Goal: Task Accomplishment & Management: Manage account settings

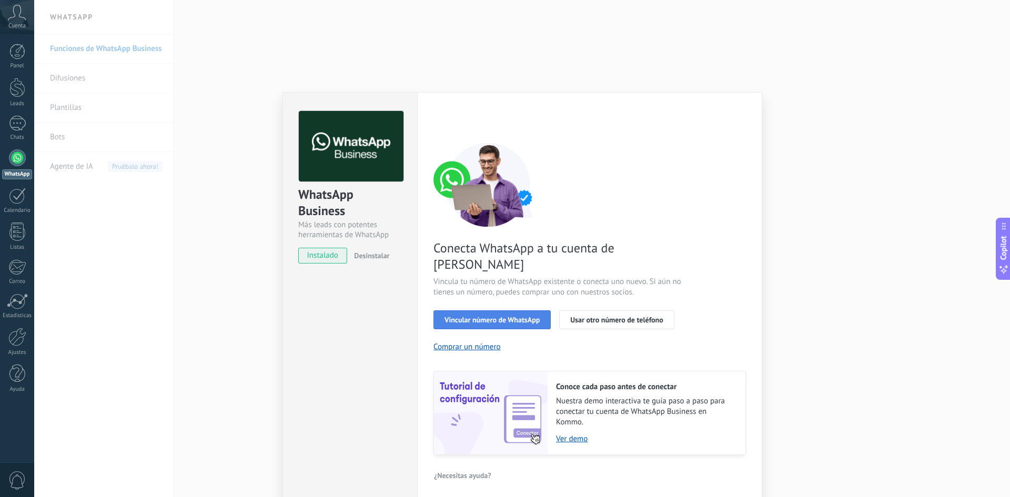
click at [503, 316] on span "Vincular número de WhatsApp" at bounding box center [491, 319] width 95 height 7
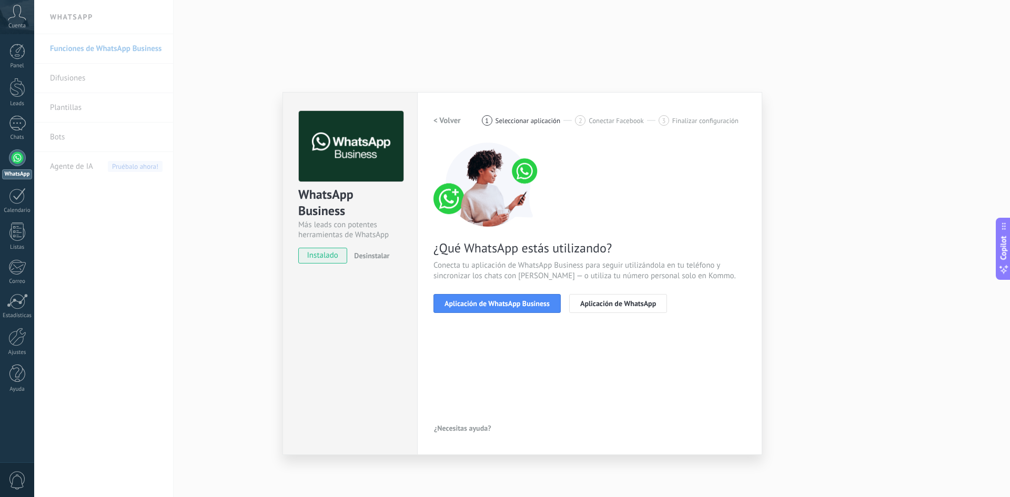
click at [503, 304] on span "Aplicación de WhatsApp Business" at bounding box center [496, 303] width 105 height 7
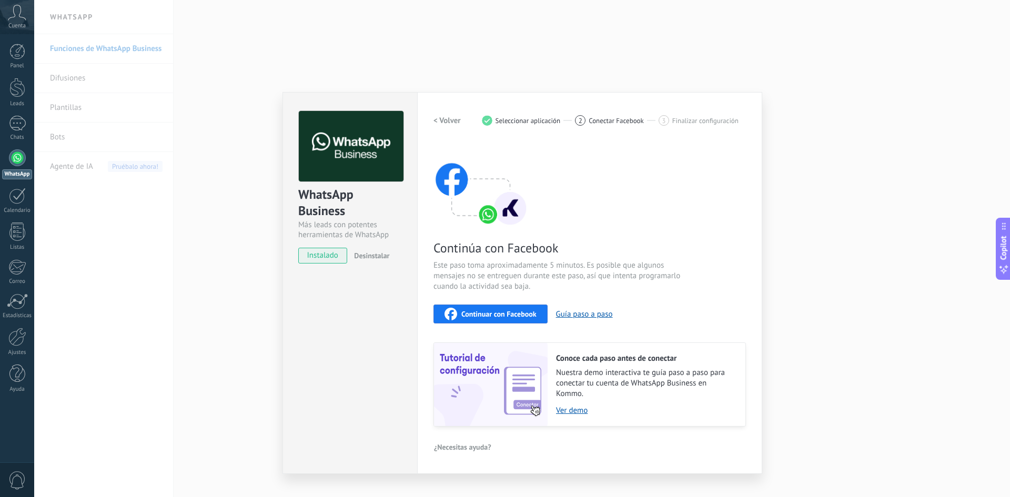
drag, startPoint x: 404, startPoint y: 105, endPoint x: 651, endPoint y: 136, distance: 248.6
click at [424, 104] on div "WhatsApp Business Más leads con potentes herramientas de WhatsApp instalado Des…" at bounding box center [522, 283] width 480 height 382
click at [131, 157] on div "WhatsApp Business Más leads con potentes herramientas de WhatsApp instalado Des…" at bounding box center [521, 248] width 975 height 497
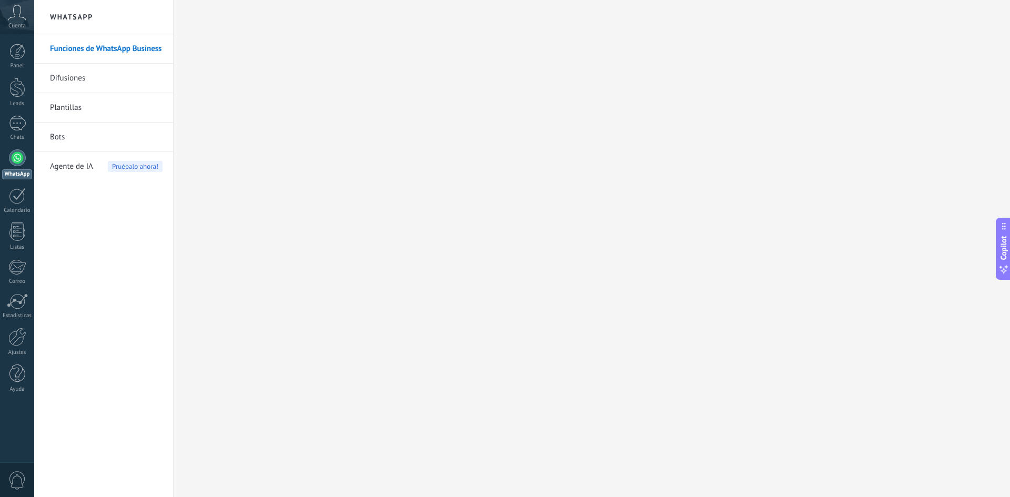
click at [18, 27] on span "Cuenta" at bounding box center [16, 26] width 17 height 7
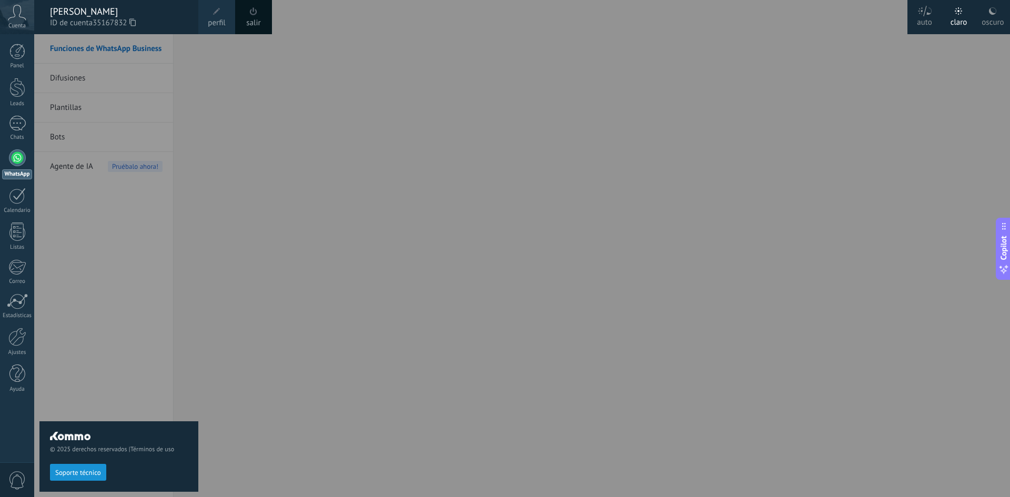
click at [617, 144] on div at bounding box center [539, 248] width 1010 height 497
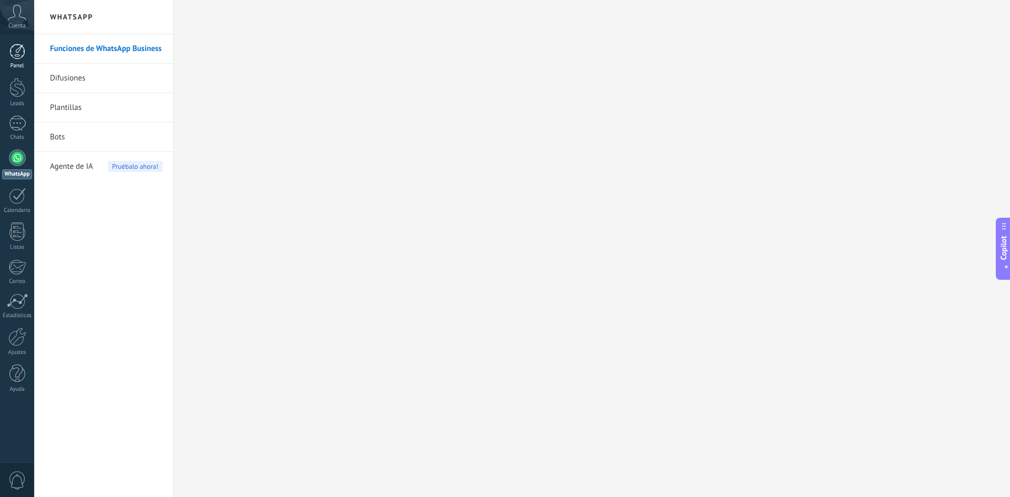
click at [10, 60] on link "Panel" at bounding box center [17, 57] width 34 height 26
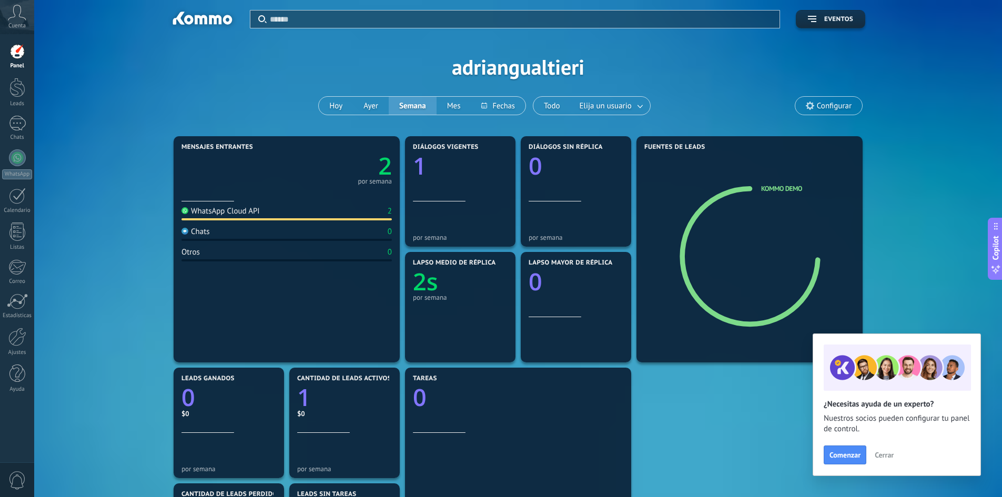
click at [888, 454] on span "Cerrar" at bounding box center [883, 454] width 19 height 7
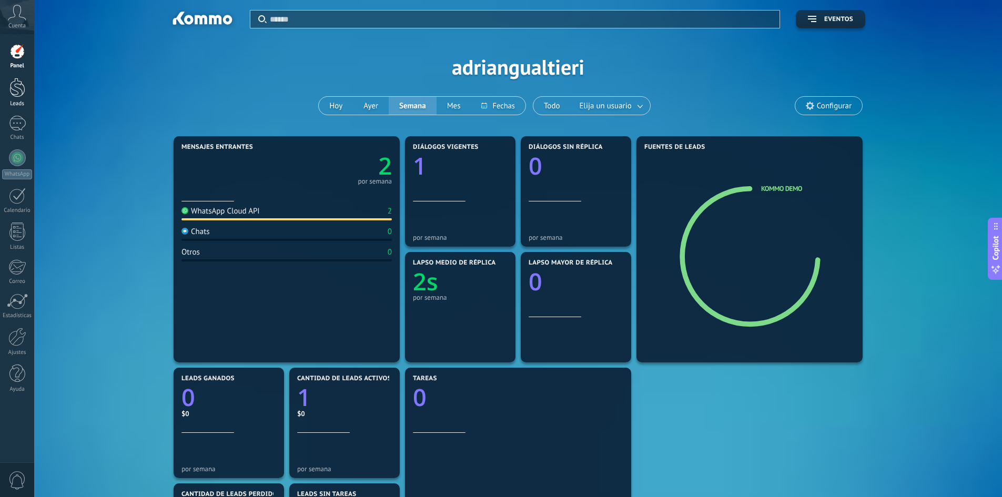
click at [23, 101] on div "Leads" at bounding box center [17, 103] width 30 height 7
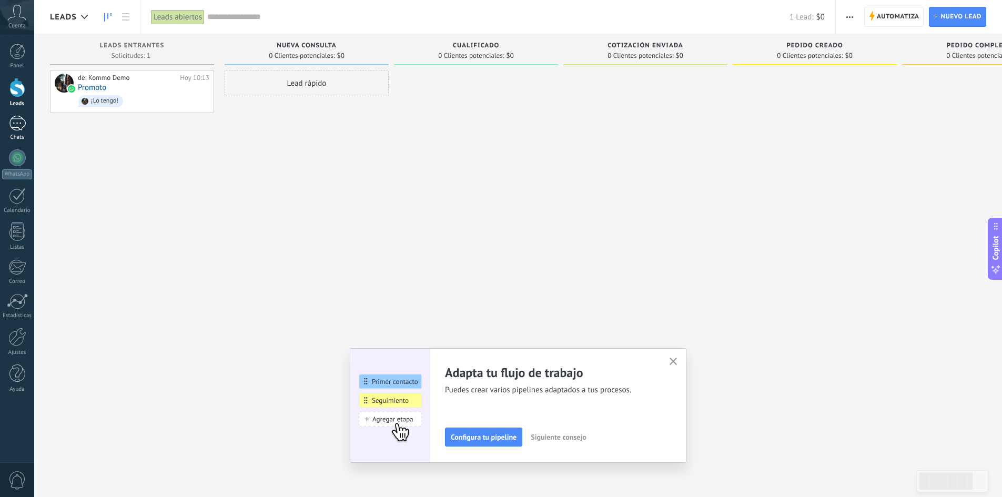
click at [11, 128] on div at bounding box center [17, 123] width 17 height 15
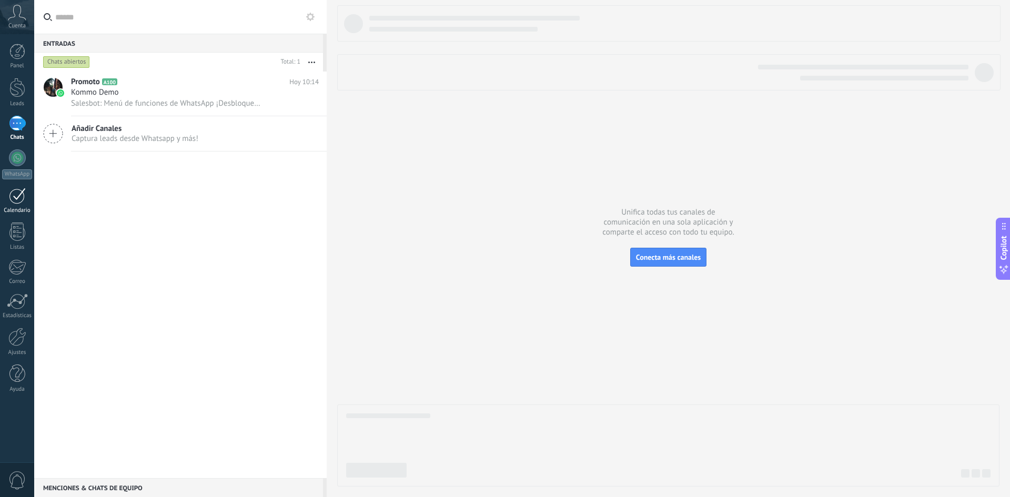
click at [27, 192] on link "Calendario" at bounding box center [17, 201] width 34 height 26
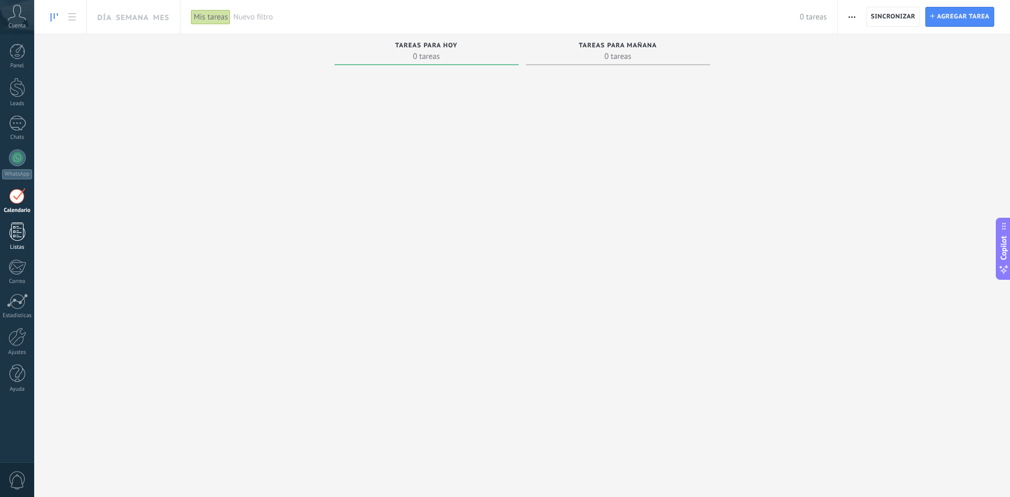
click at [25, 232] on link "Listas" at bounding box center [17, 236] width 34 height 28
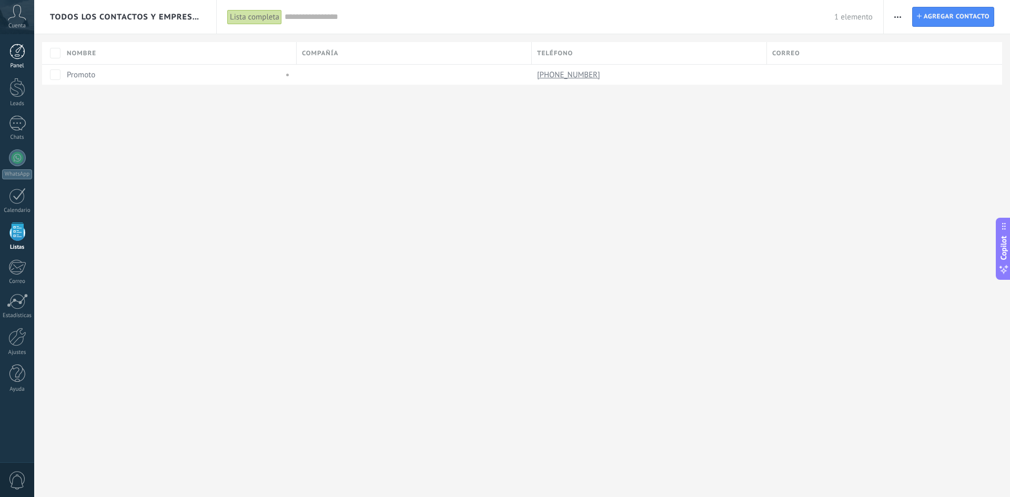
click at [20, 63] on div "Panel" at bounding box center [17, 66] width 30 height 7
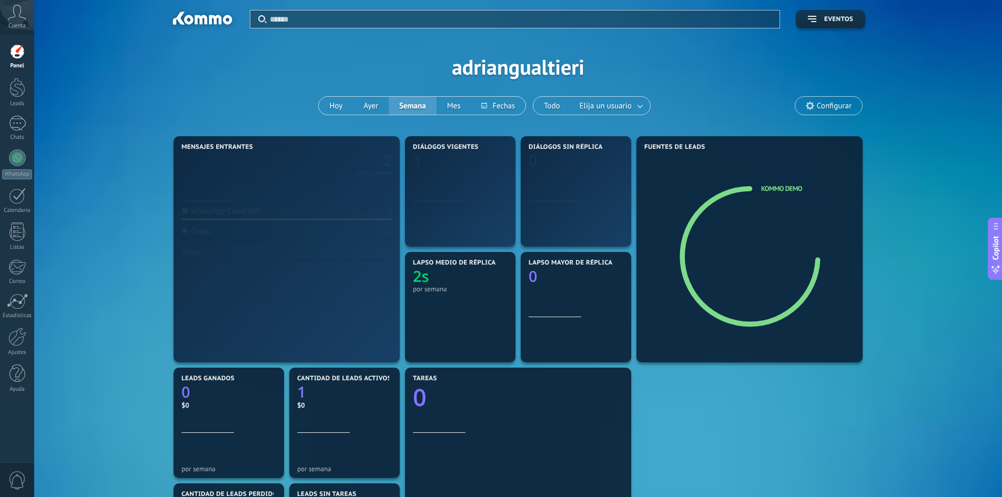
click at [19, 24] on span "Cuenta" at bounding box center [16, 26] width 17 height 7
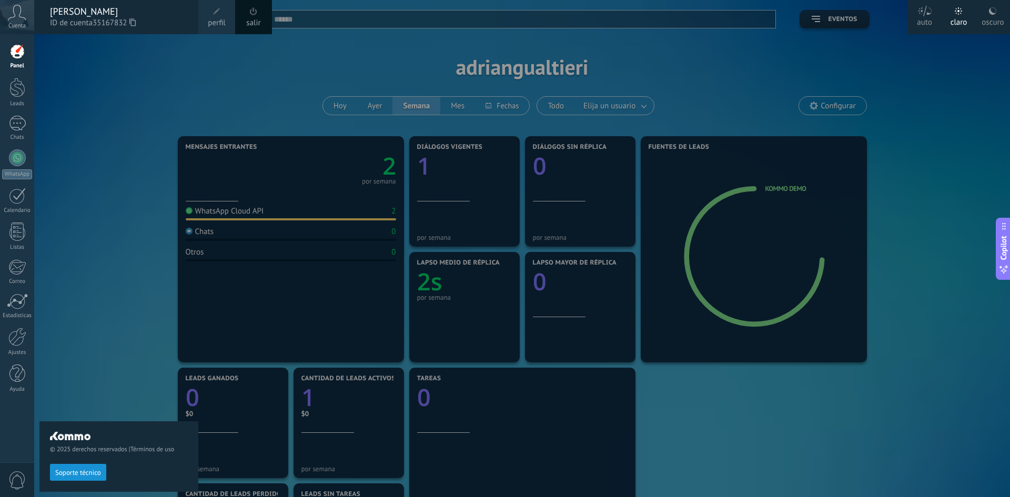
click at [212, 21] on span "perfil" at bounding box center [216, 23] width 17 height 12
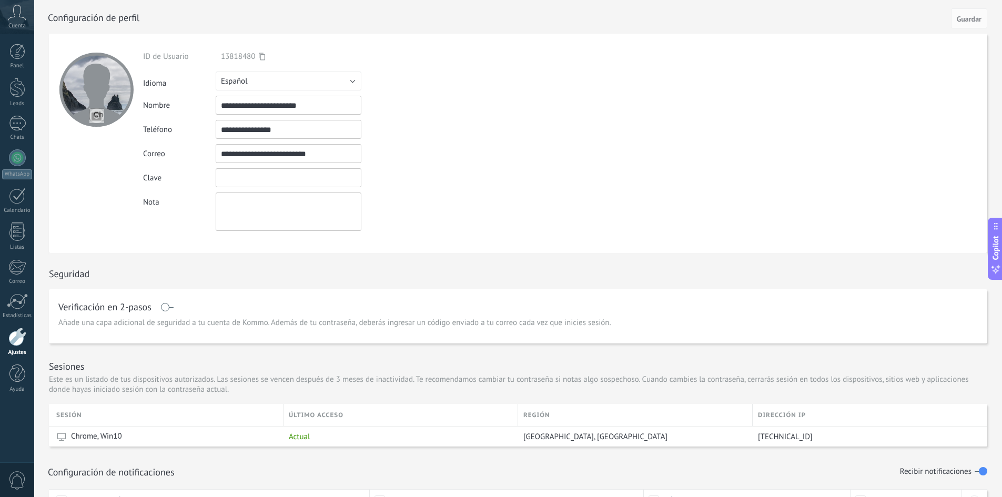
click at [256, 183] on input "textbox" at bounding box center [289, 177] width 146 height 19
click at [256, 209] on textarea at bounding box center [289, 211] width 146 height 38
click at [16, 19] on icon at bounding box center [17, 13] width 18 height 16
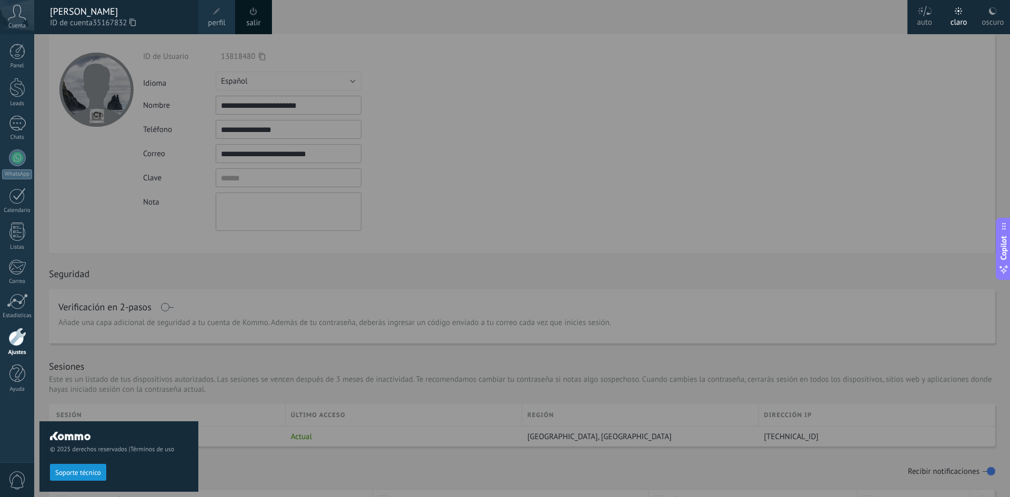
drag, startPoint x: 894, startPoint y: 71, endPoint x: 889, endPoint y: 75, distance: 7.2
click at [889, 75] on div at bounding box center [539, 248] width 1010 height 497
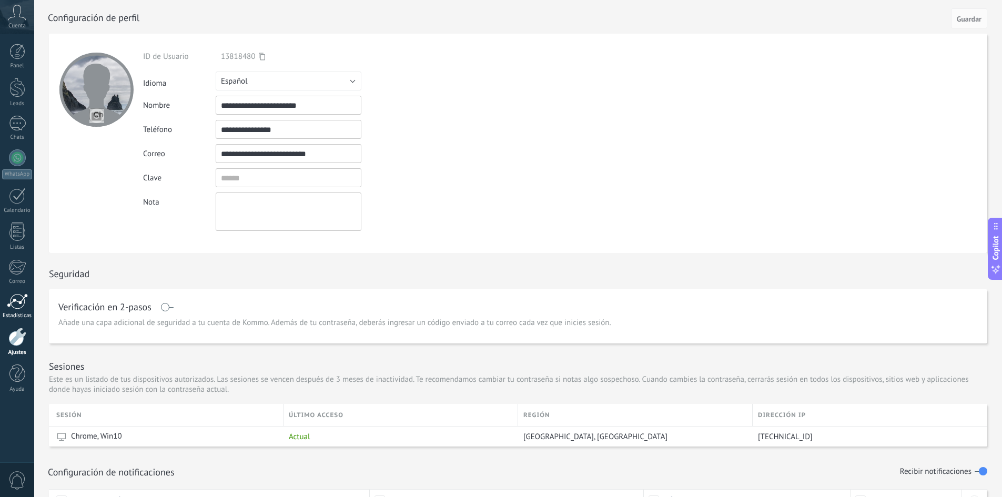
click at [16, 309] on div at bounding box center [17, 301] width 21 height 16
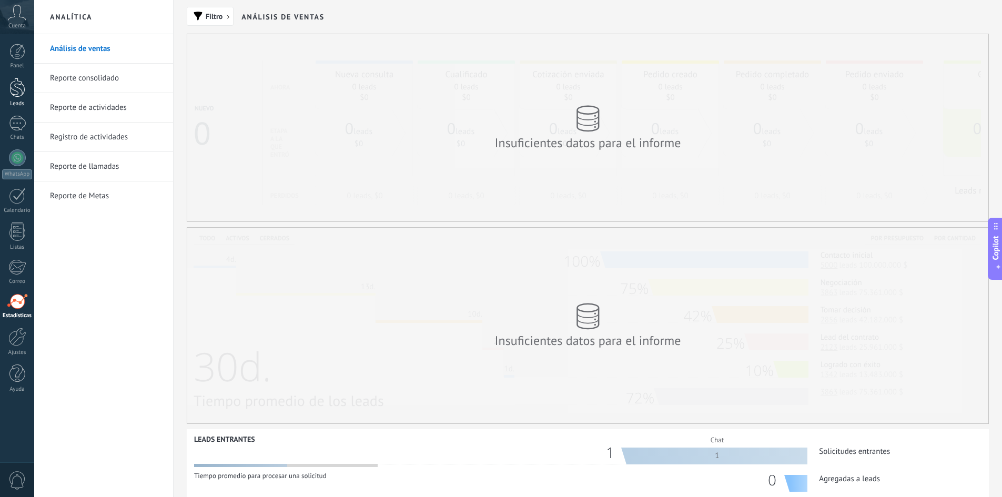
click at [24, 88] on div at bounding box center [17, 87] width 16 height 19
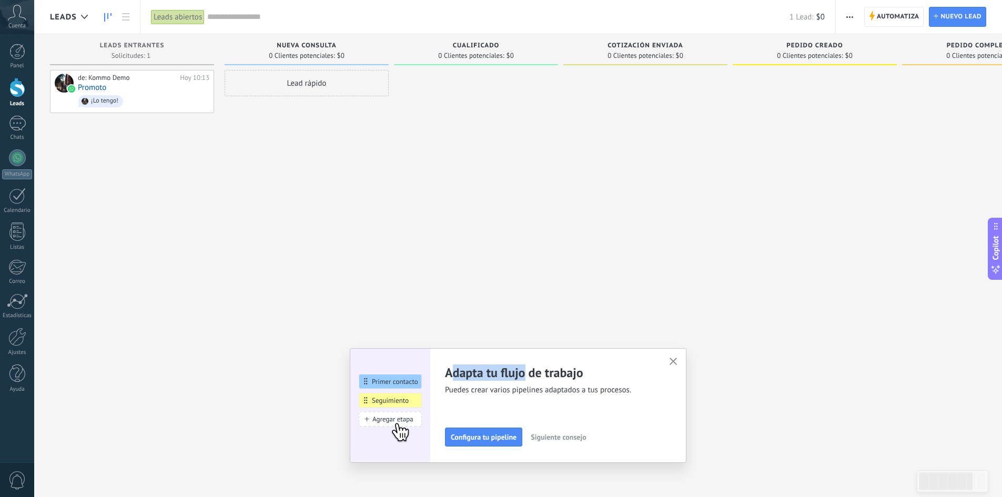
drag, startPoint x: 455, startPoint y: 375, endPoint x: 531, endPoint y: 376, distance: 75.2
click at [531, 376] on h2 "Adapta tu flujo de trabajo" at bounding box center [550, 372] width 211 height 16
drag, startPoint x: 447, startPoint y: 386, endPoint x: 506, endPoint y: 388, distance: 58.9
click at [506, 388] on div "Adapta tu flujo de trabajo Puedes crear varios pipelines adaptados a tus proces…" at bounding box center [518, 405] width 304 height 82
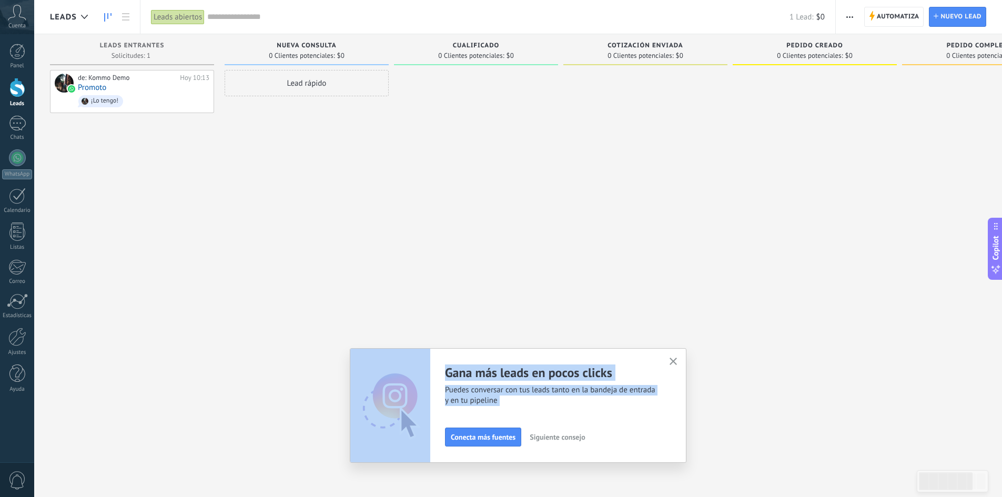
click at [676, 361] on icon "button" at bounding box center [673, 362] width 8 height 8
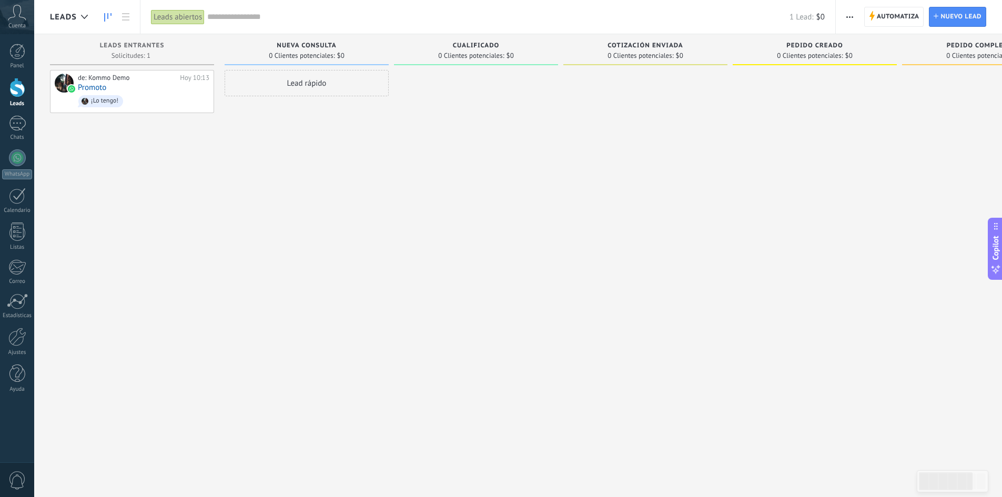
click at [209, 335] on div "de: Kommo Demo [DATE] 10:13 Promoto ¡Lo tengo!" at bounding box center [132, 250] width 164 height 360
click at [16, 13] on icon at bounding box center [17, 13] width 18 height 16
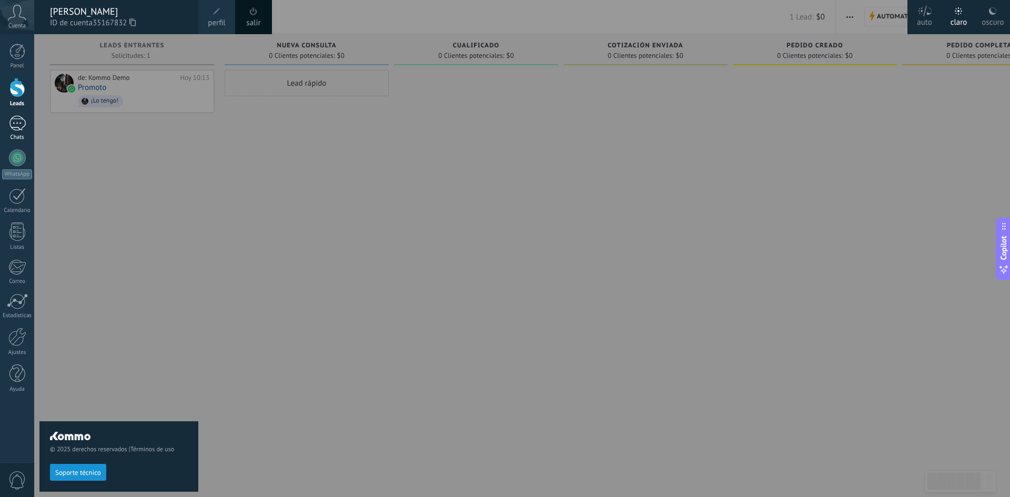
click at [14, 121] on div at bounding box center [17, 123] width 17 height 15
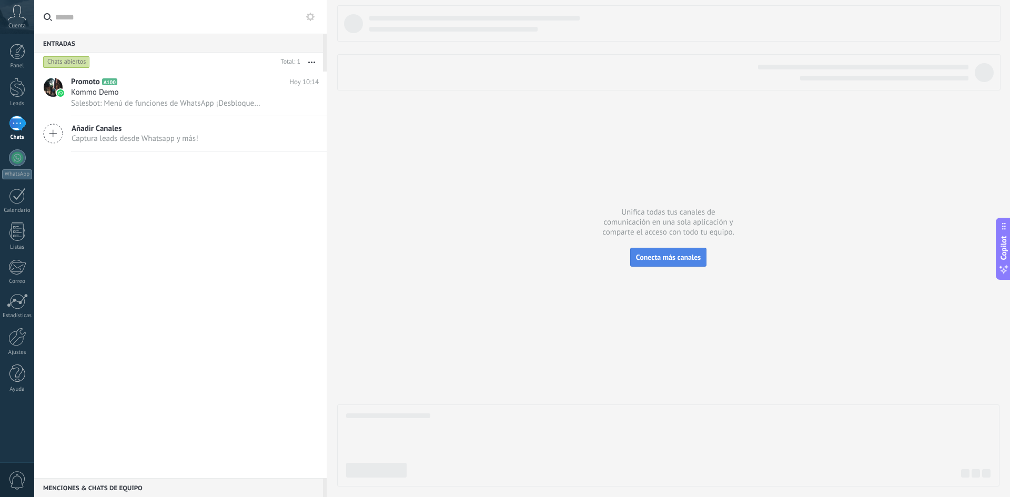
click at [648, 258] on span "Conecta más canales" at bounding box center [668, 256] width 65 height 9
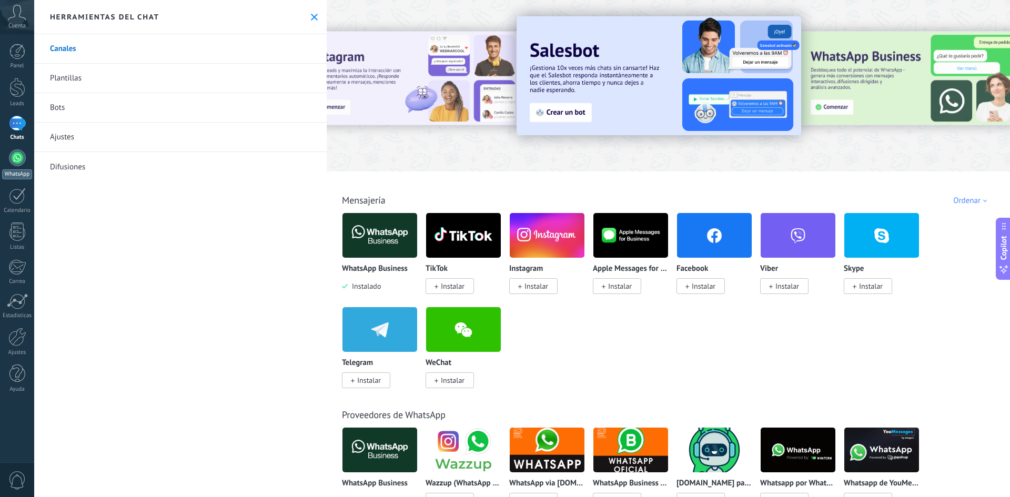
click at [13, 162] on div at bounding box center [17, 157] width 17 height 17
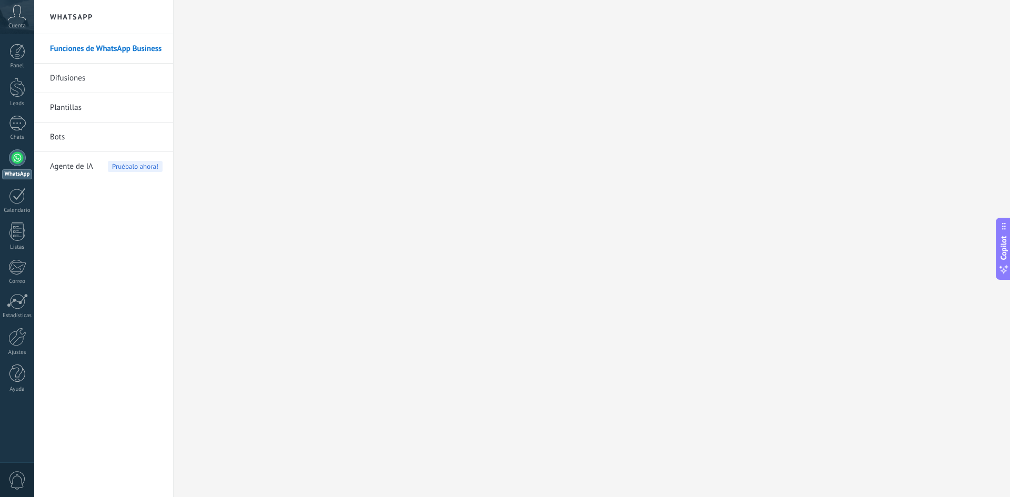
click at [26, 158] on link "WhatsApp" at bounding box center [17, 164] width 34 height 30
click at [16, 14] on icon at bounding box center [17, 13] width 18 height 16
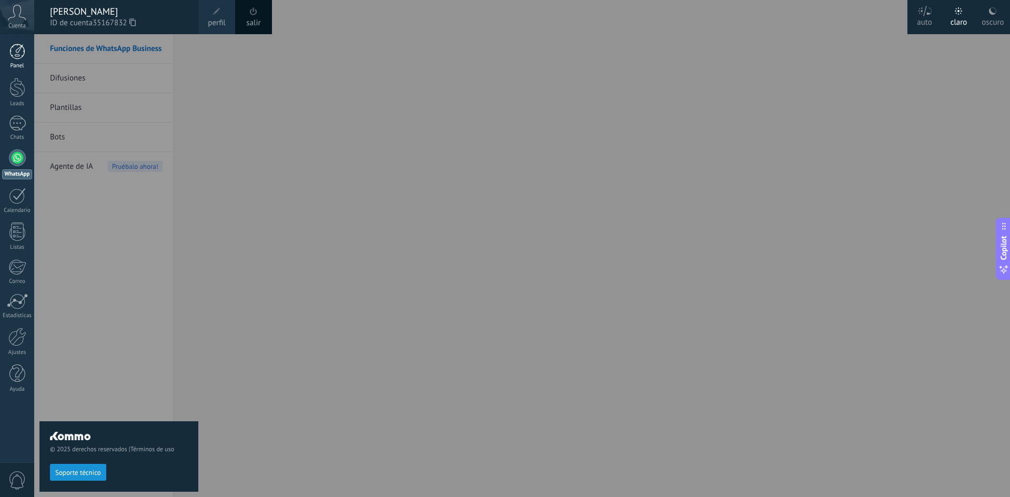
click at [7, 55] on link "Panel" at bounding box center [17, 57] width 34 height 26
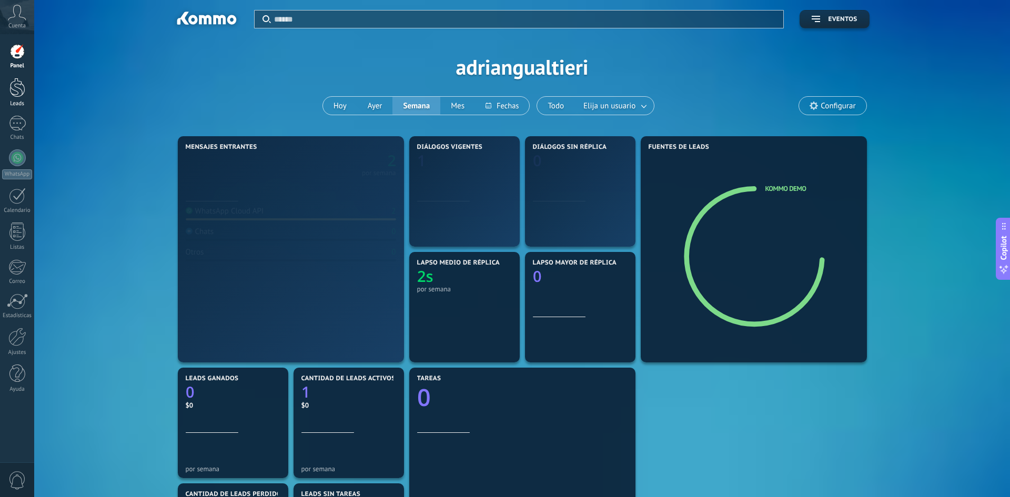
click at [15, 84] on div at bounding box center [17, 87] width 16 height 19
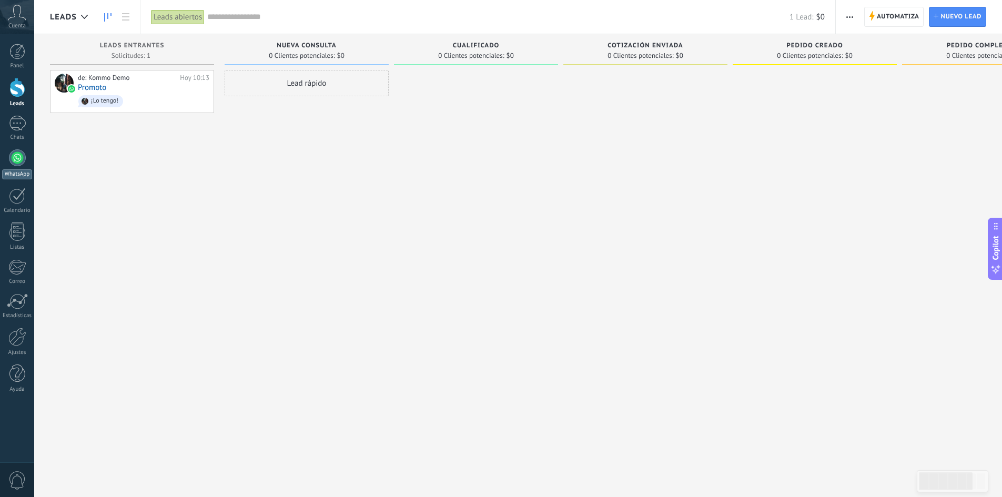
click at [22, 154] on div at bounding box center [17, 157] width 17 height 17
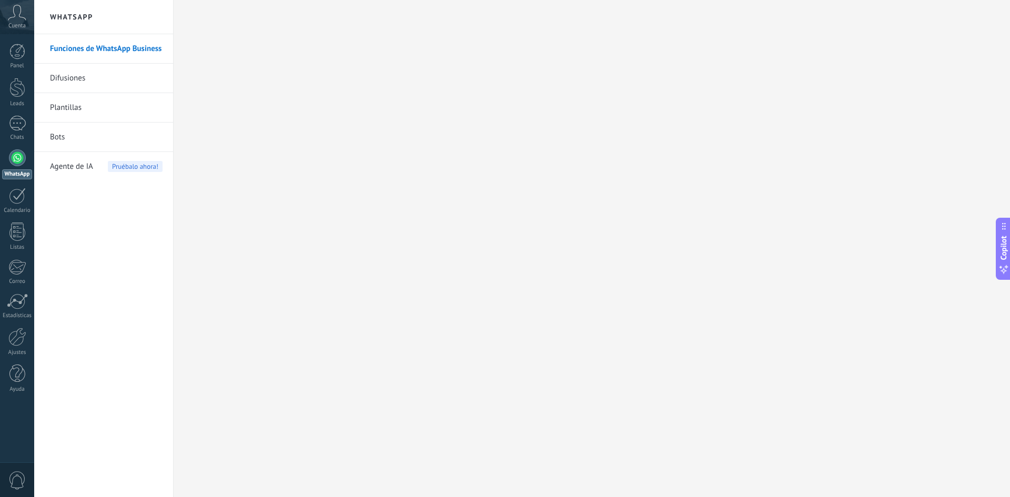
click at [11, 159] on div at bounding box center [17, 157] width 17 height 17
click at [28, 119] on link "Chats" at bounding box center [17, 128] width 34 height 25
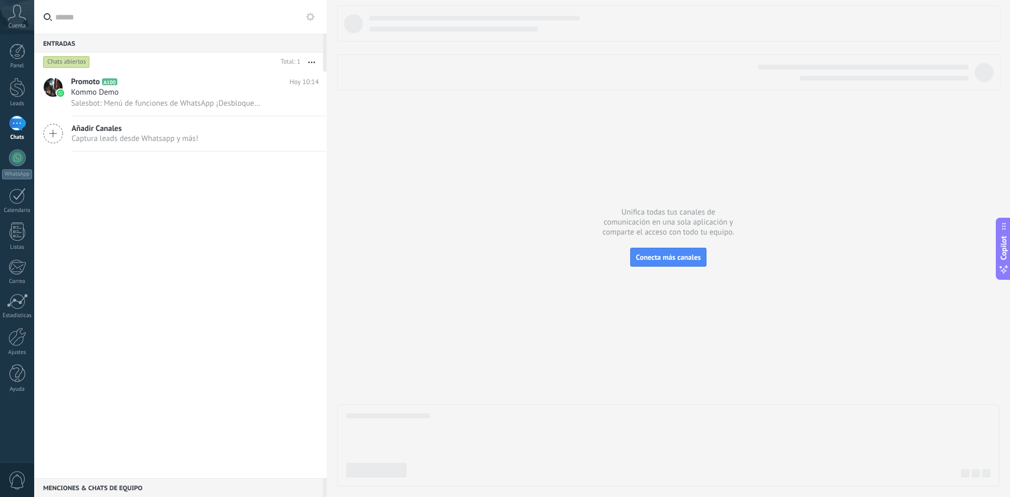
click at [60, 62] on div "Chats abiertos" at bounding box center [66, 62] width 47 height 13
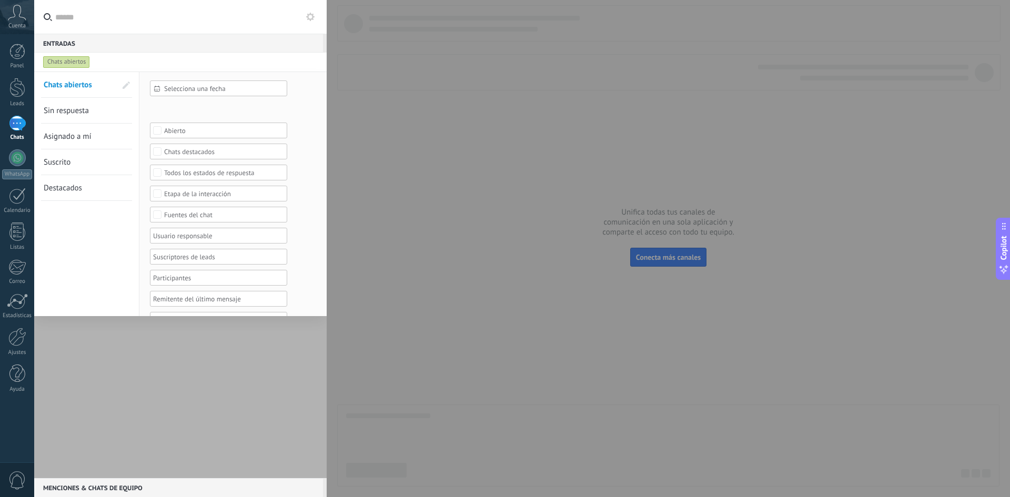
click at [60, 63] on div "Chats abiertos" at bounding box center [66, 62] width 47 height 13
click at [412, 53] on div at bounding box center [505, 248] width 1010 height 497
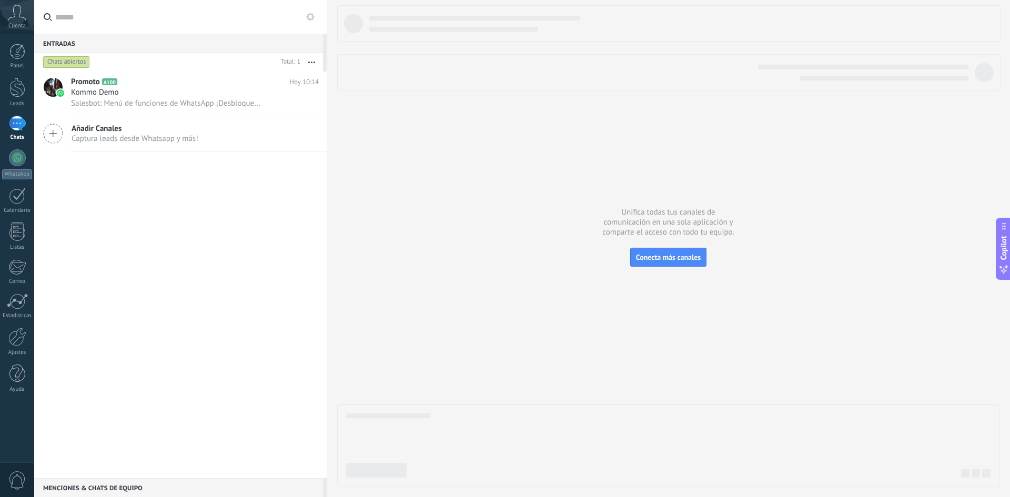
click at [313, 64] on button "button" at bounding box center [311, 62] width 23 height 19
click at [274, 173] on span "Larga espera" at bounding box center [270, 167] width 43 height 21
click at [260, 40] on div "Entradas 0" at bounding box center [178, 43] width 289 height 19
click at [153, 50] on div "Entradas 0" at bounding box center [178, 43] width 289 height 19
click at [307, 16] on icon at bounding box center [310, 17] width 8 height 8
